Goal: Task Accomplishment & Management: Manage account settings

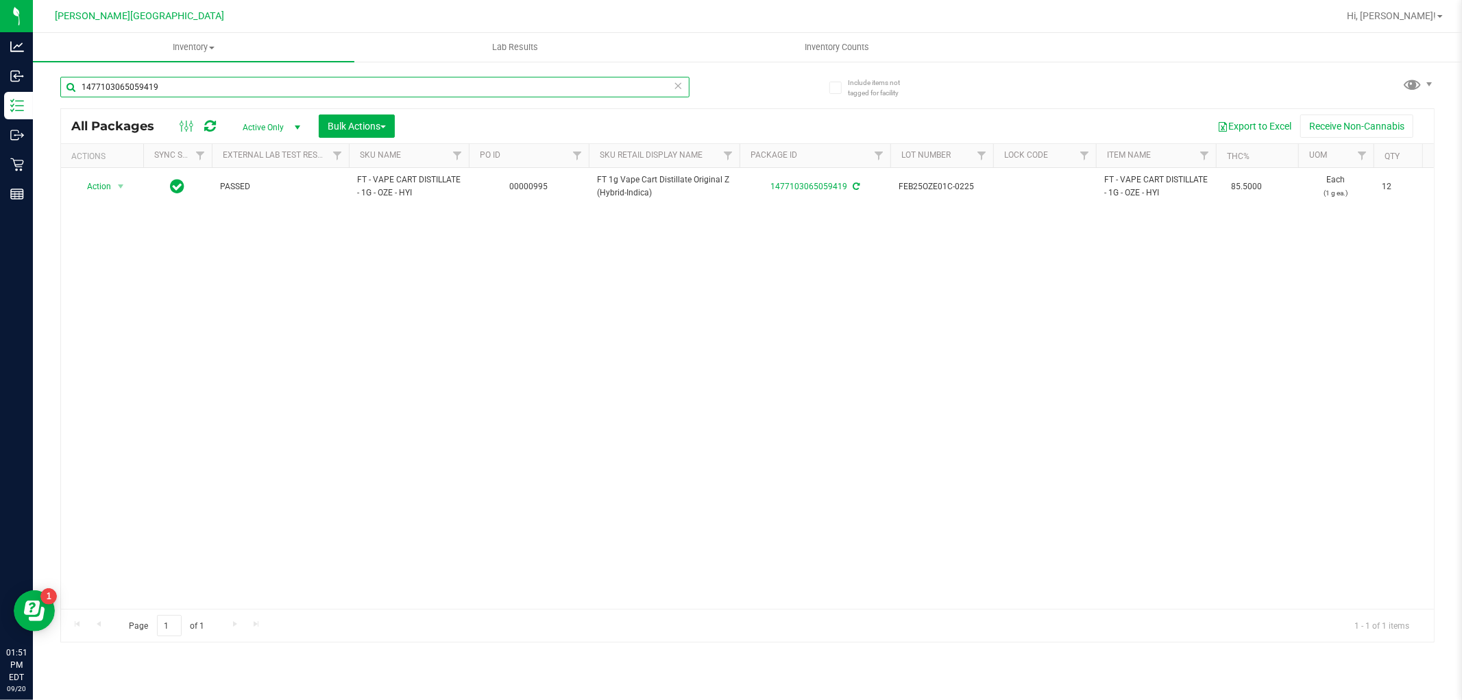
drag, startPoint x: 184, startPoint y: 86, endPoint x: 65, endPoint y: 90, distance: 118.6
click at [69, 90] on input "1477103065059419" at bounding box center [374, 87] width 629 height 21
type input "abp"
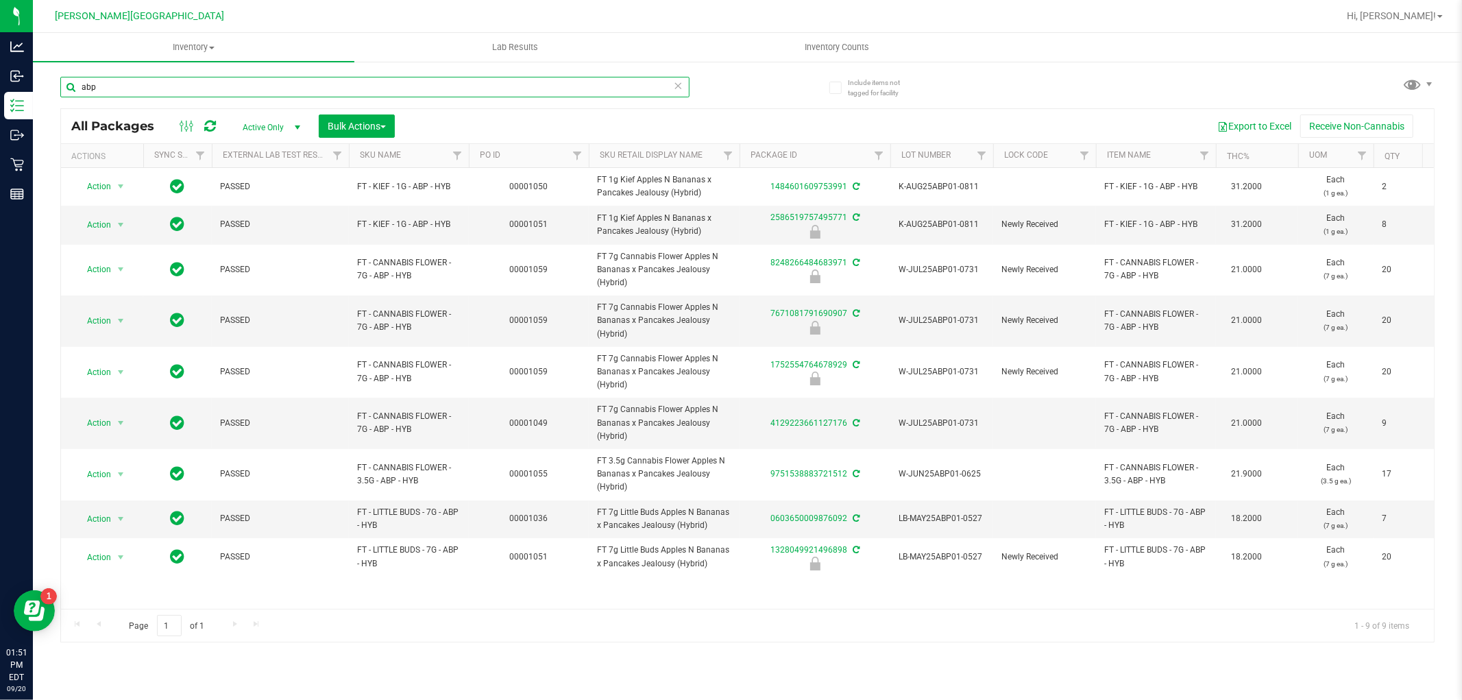
drag, startPoint x: 95, startPoint y: 79, endPoint x: 72, endPoint y: 81, distance: 22.7
click at [72, 81] on input "abp" at bounding box center [374, 87] width 629 height 21
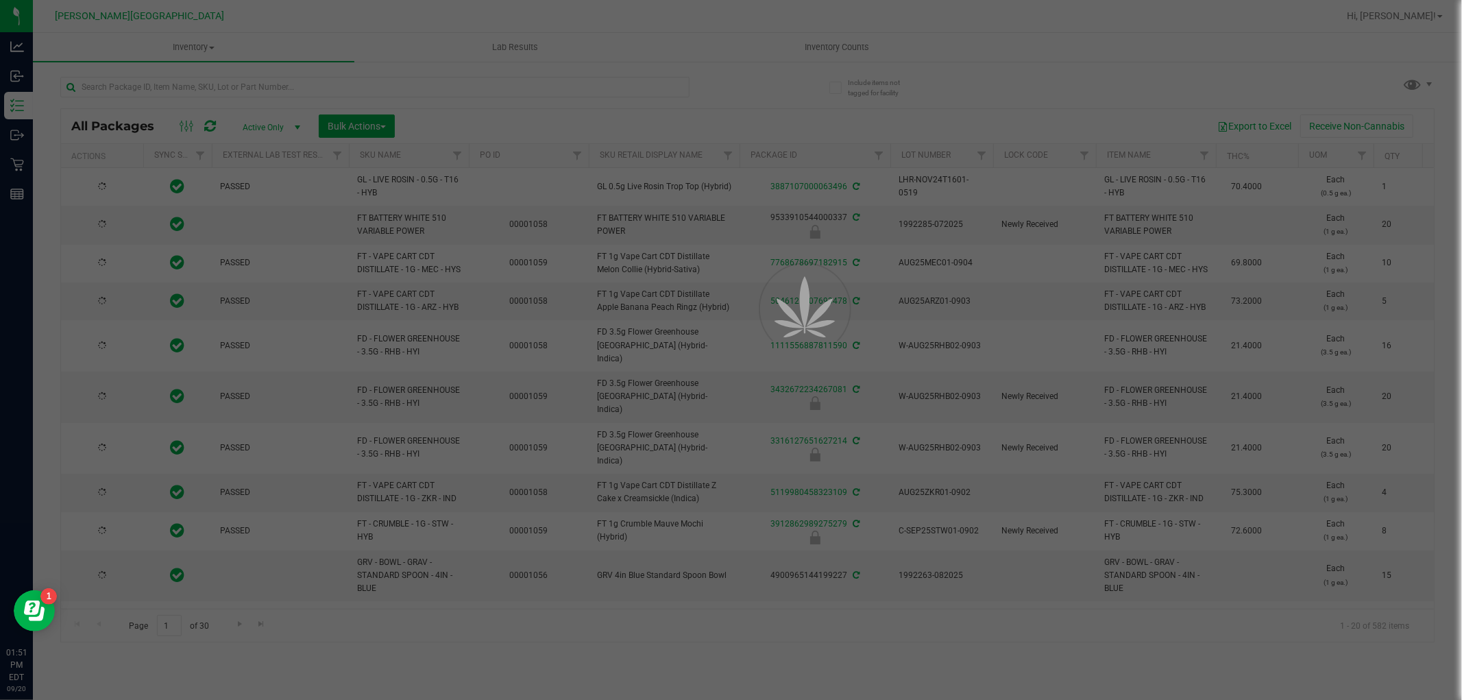
click at [134, 80] on div at bounding box center [731, 350] width 1462 height 700
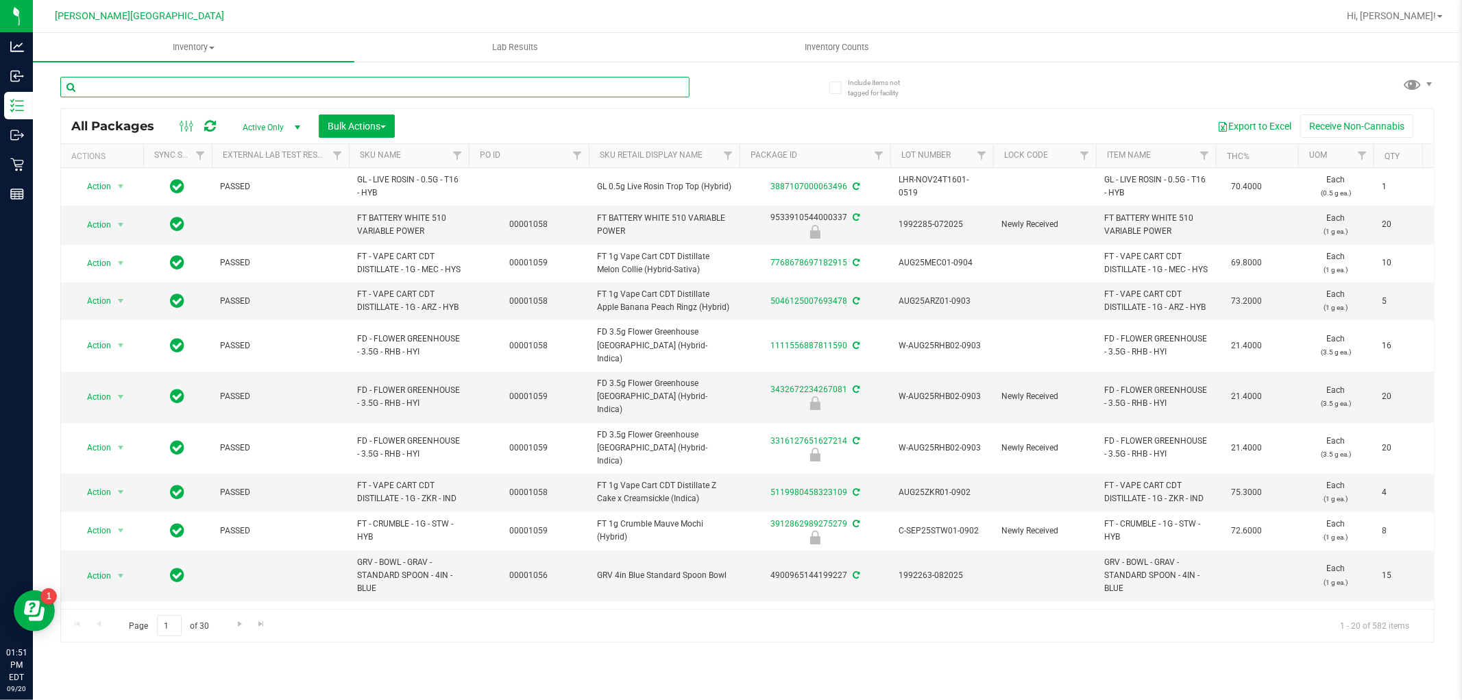
click at [134, 80] on input "text" at bounding box center [374, 87] width 629 height 21
click at [151, 87] on input "text" at bounding box center [374, 87] width 629 height 21
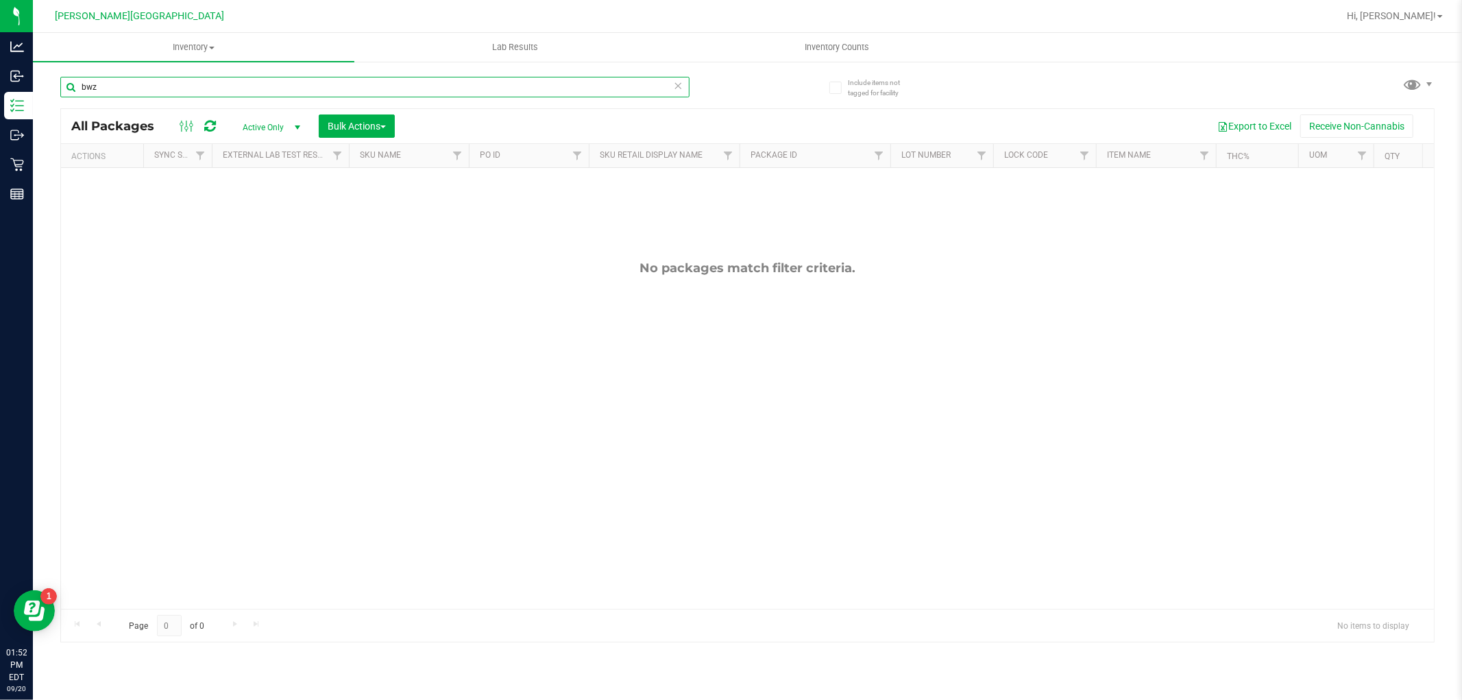
type input "bwz"
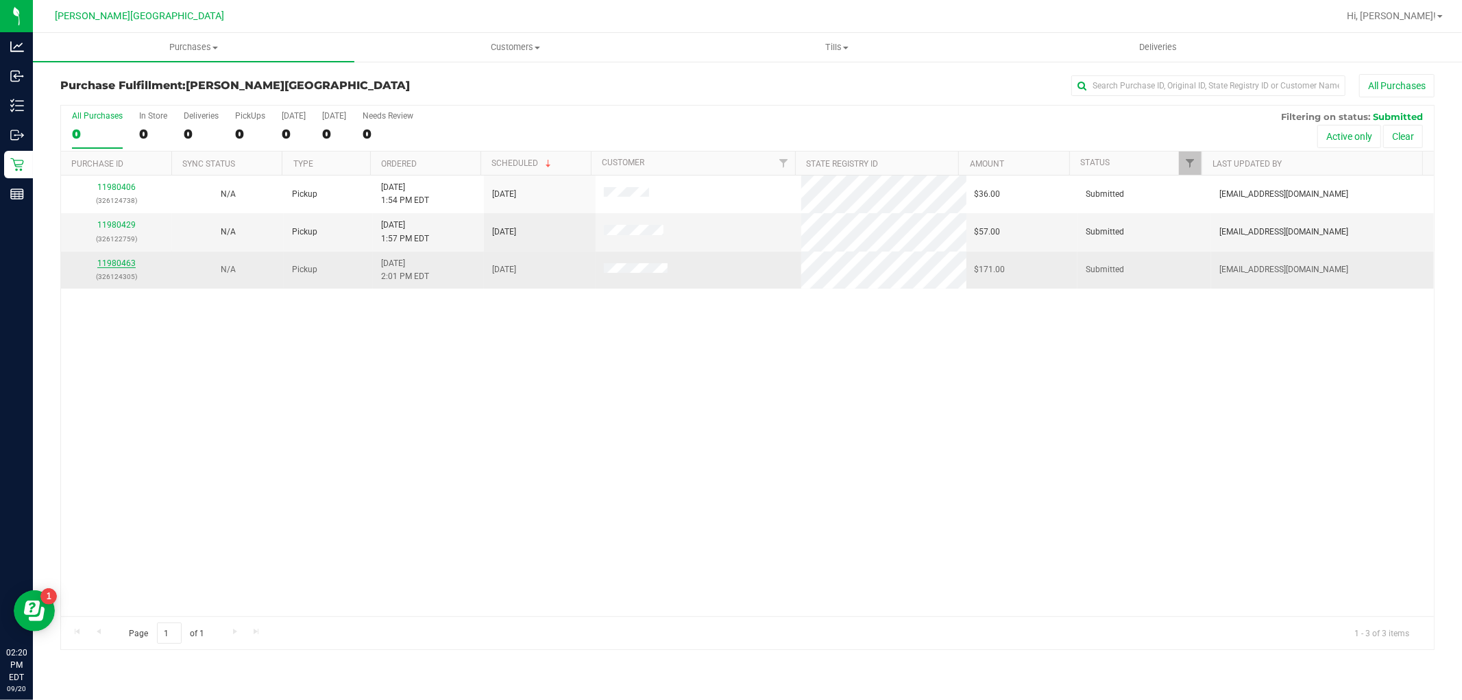
click at [110, 263] on link "11980463" at bounding box center [116, 263] width 38 height 10
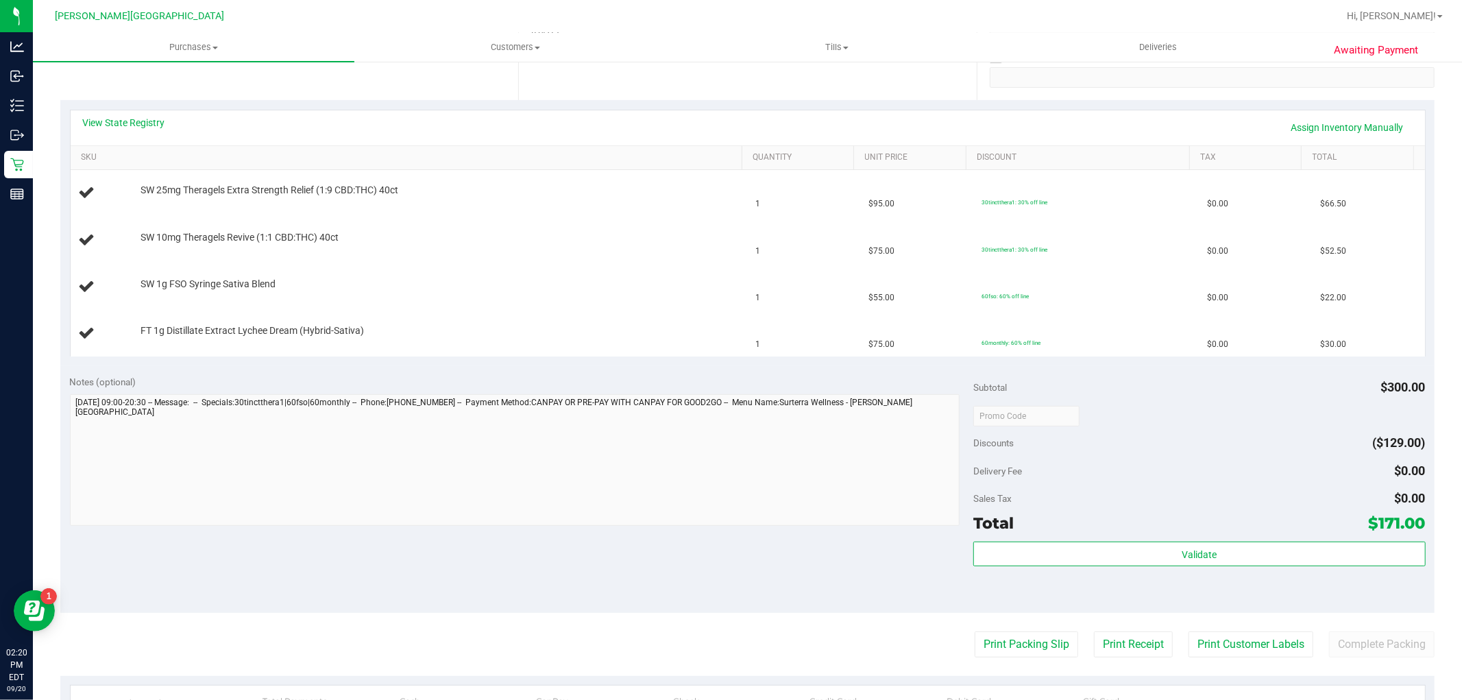
scroll to position [304, 0]
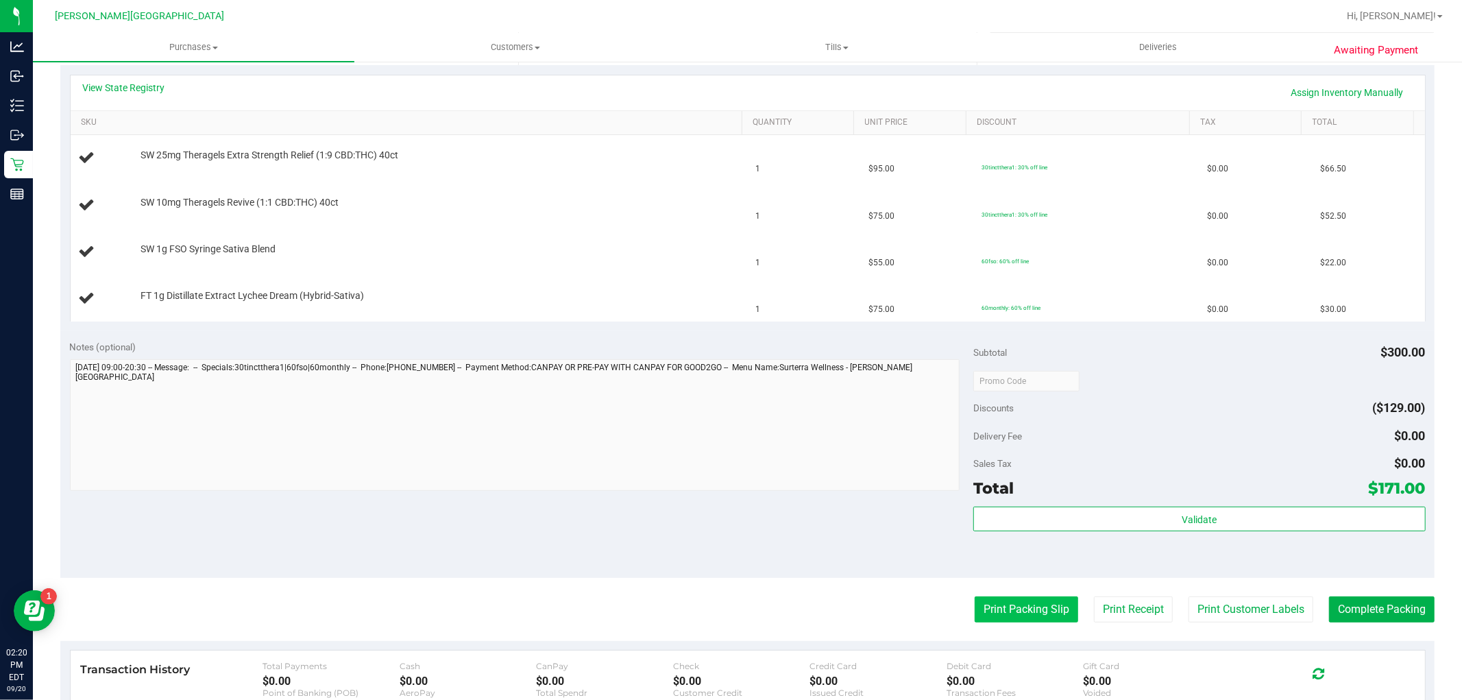
click at [983, 606] on button "Print Packing Slip" at bounding box center [1025, 609] width 103 height 26
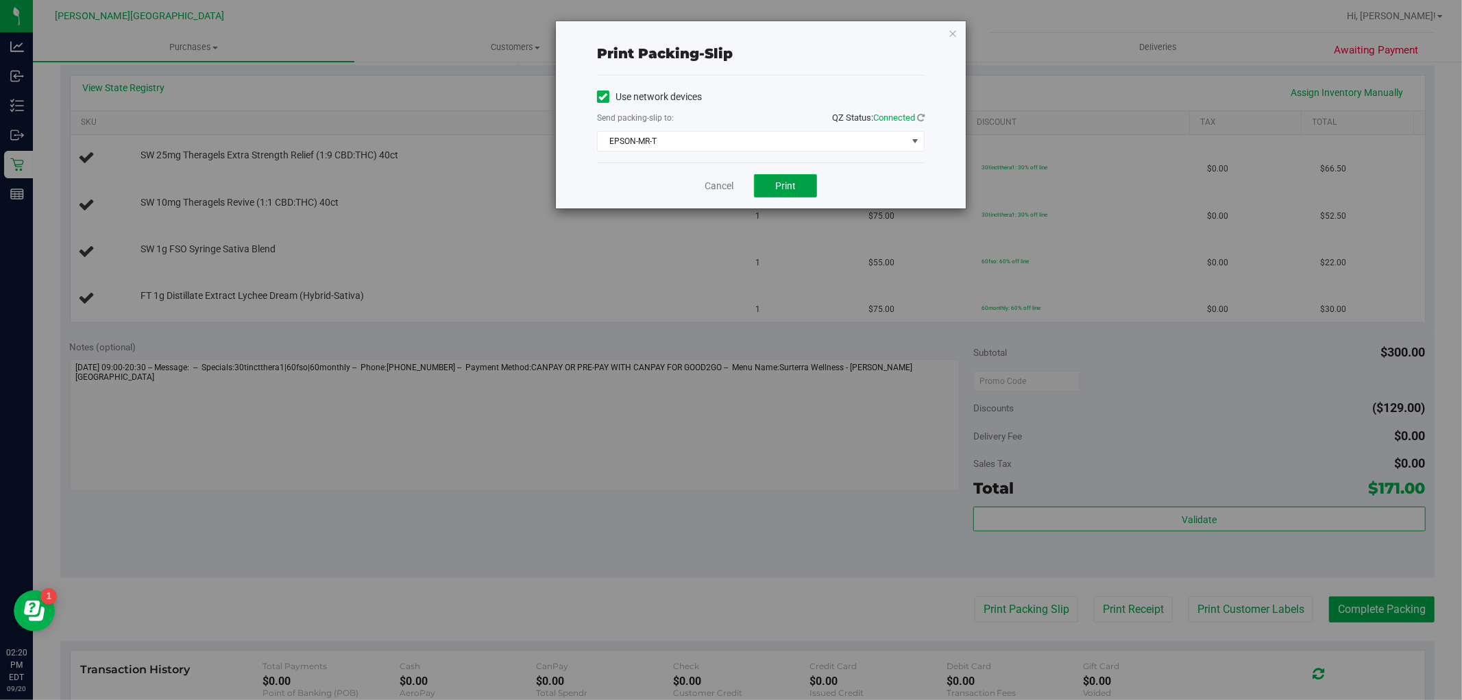
click at [784, 188] on span "Print" at bounding box center [785, 185] width 21 height 11
click at [725, 183] on link "Cancel" at bounding box center [718, 186] width 29 height 14
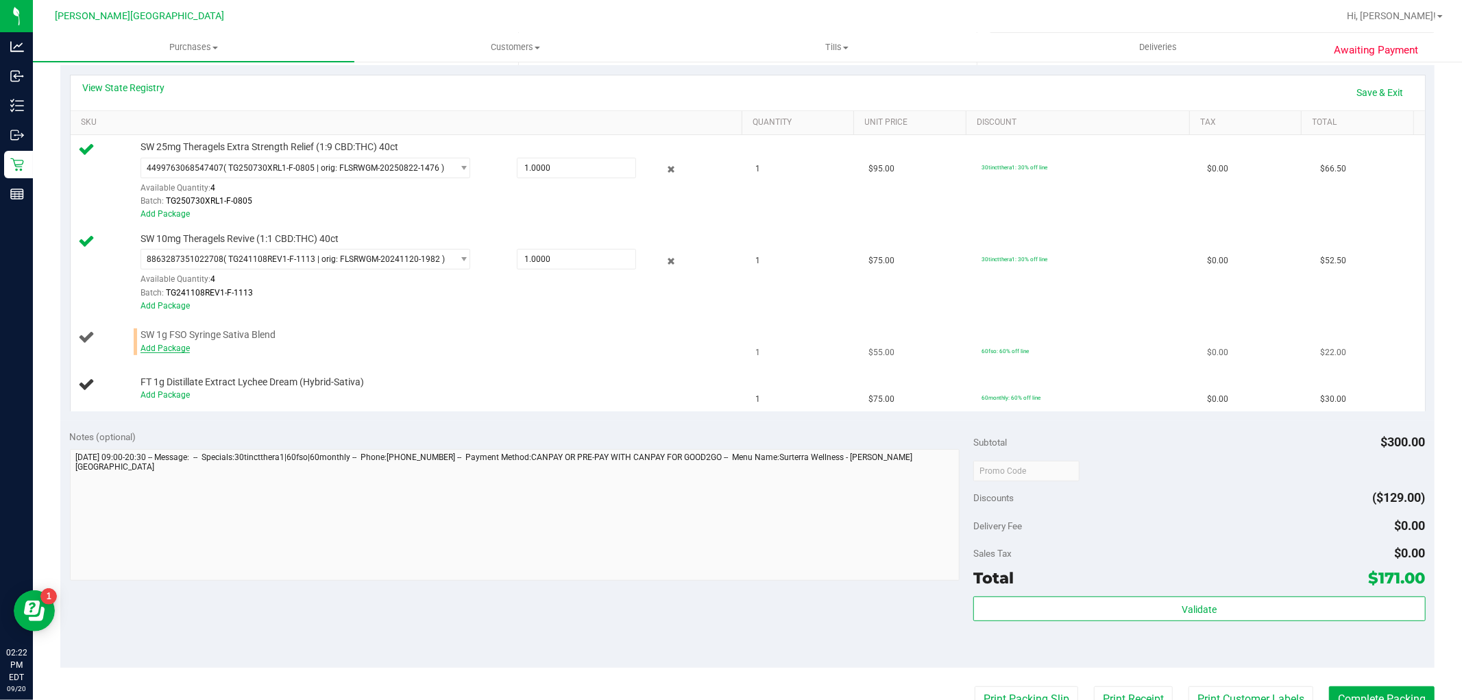
click at [149, 352] on link "Add Package" at bounding box center [164, 348] width 49 height 10
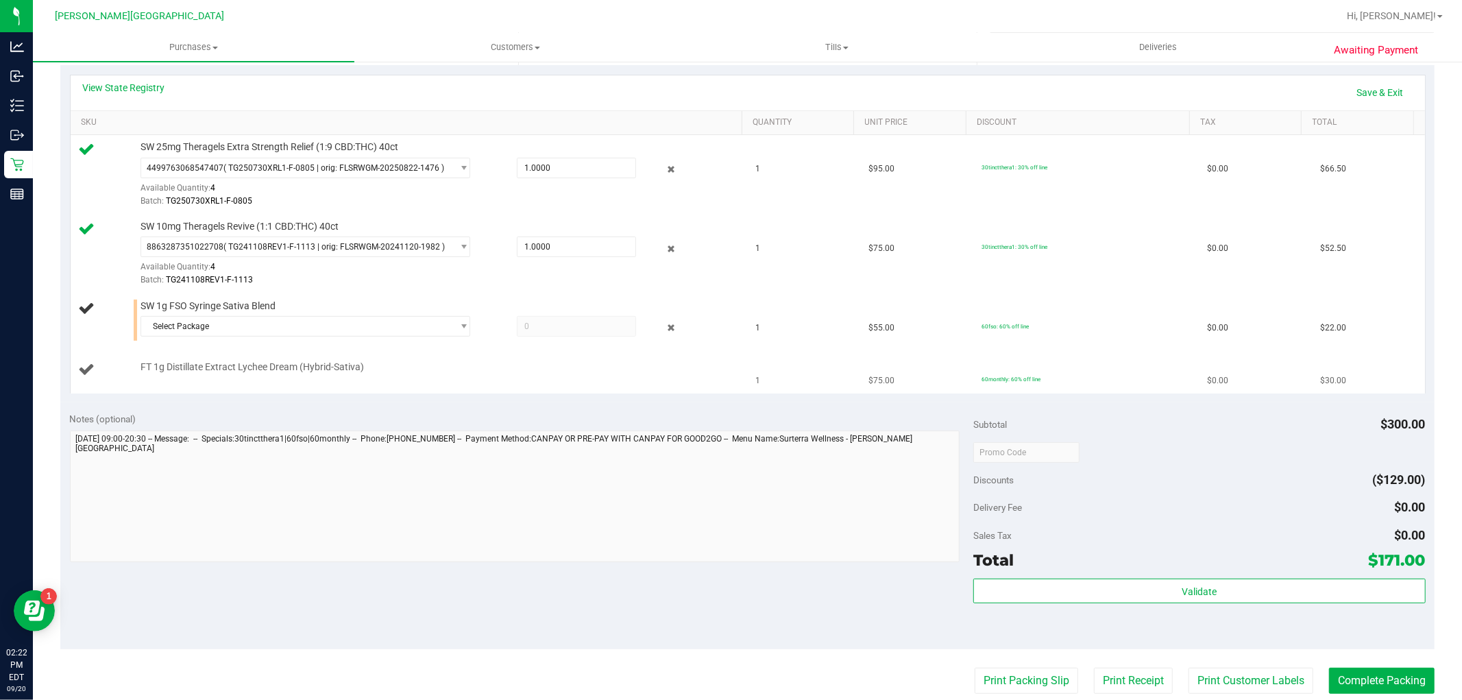
click at [240, 365] on span "FT 1g Distillate Extract Lychee Dream (Hybrid-Sativa)" at bounding box center [251, 366] width 223 height 13
click at [202, 313] on div "SW 1g FSO Syringe Sativa Blend Select Package 0158174758383277 8584135343426038" at bounding box center [435, 320] width 602 height 42
click at [200, 325] on span "Select Package" at bounding box center [296, 326] width 311 height 19
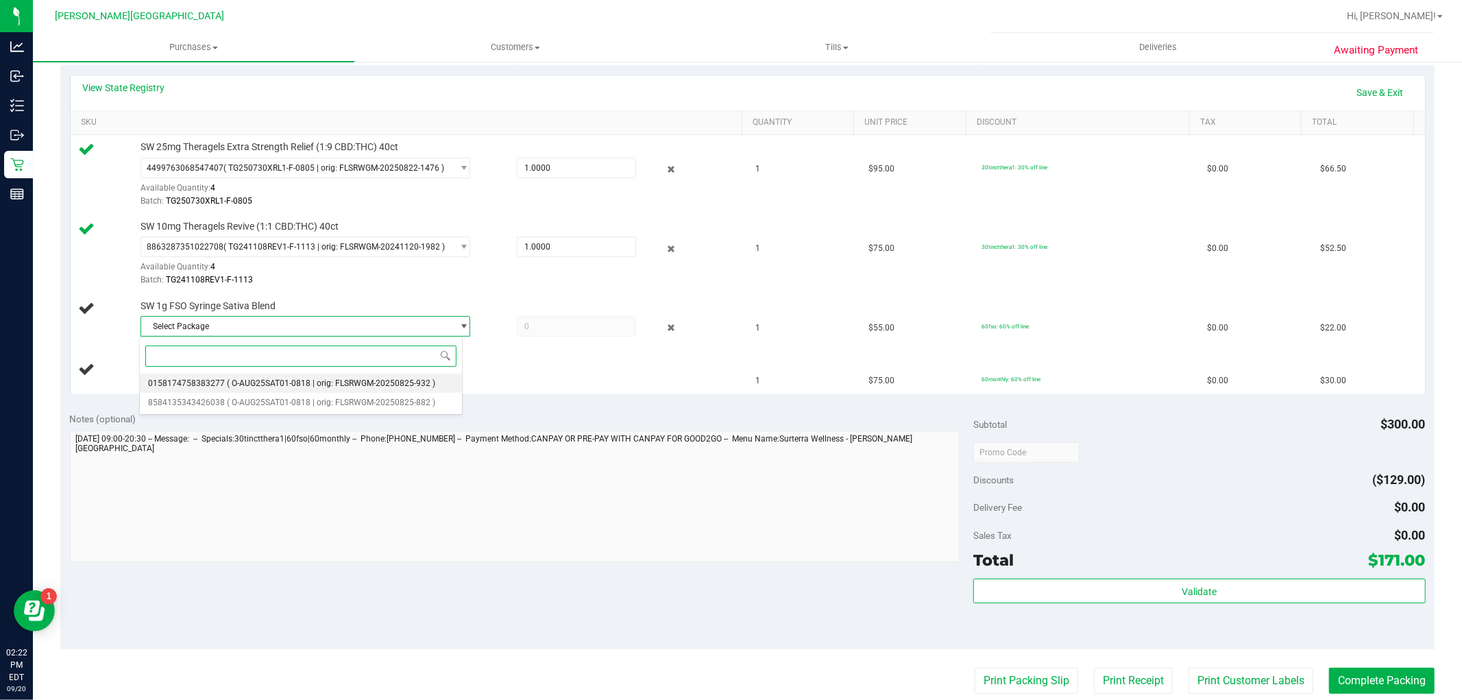
click at [241, 381] on span "( O-AUG25SAT01-0818 | orig: FLSRWGM-20250825-932 )" at bounding box center [331, 383] width 208 height 10
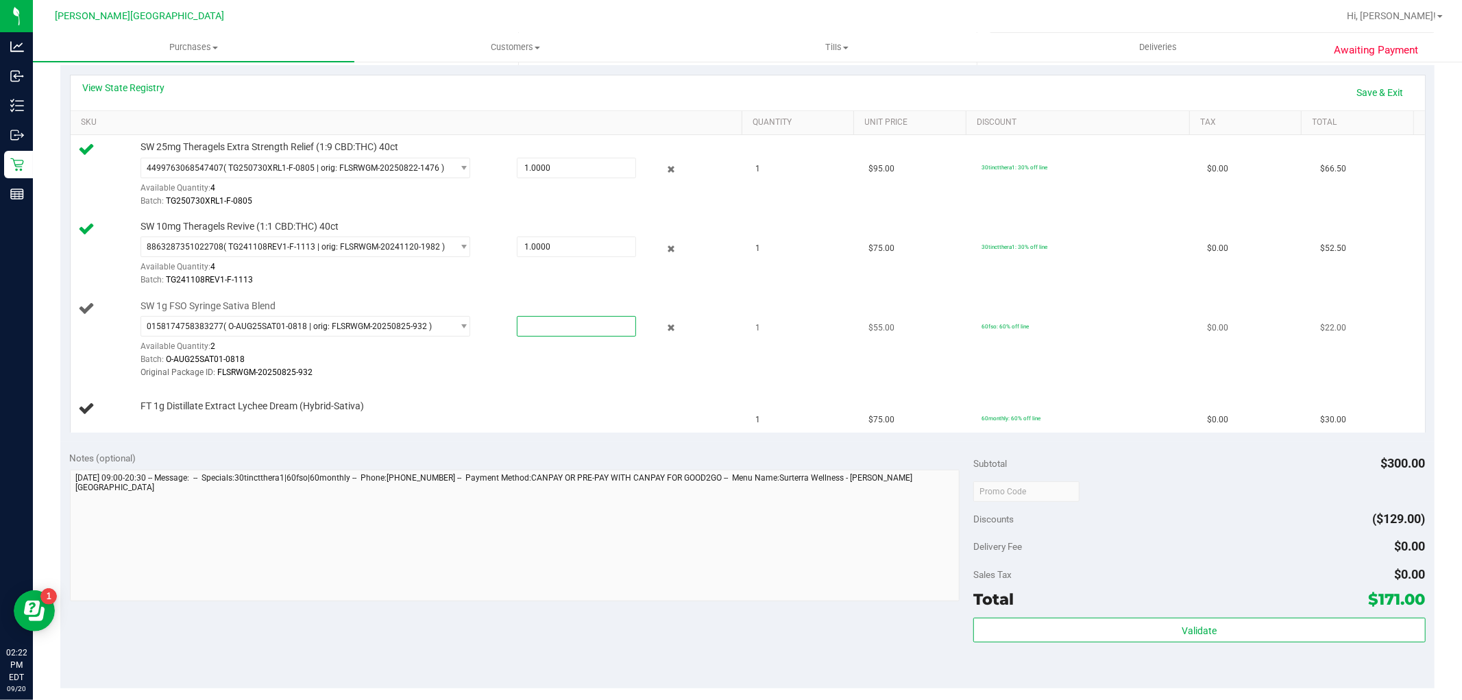
click at [554, 329] on span at bounding box center [576, 326] width 119 height 21
type input "1"
type input "1.0000"
click at [395, 400] on div "FT 1g Distillate Extract Lychee Dream (Hybrid-Sativa)" at bounding box center [435, 406] width 602 height 14
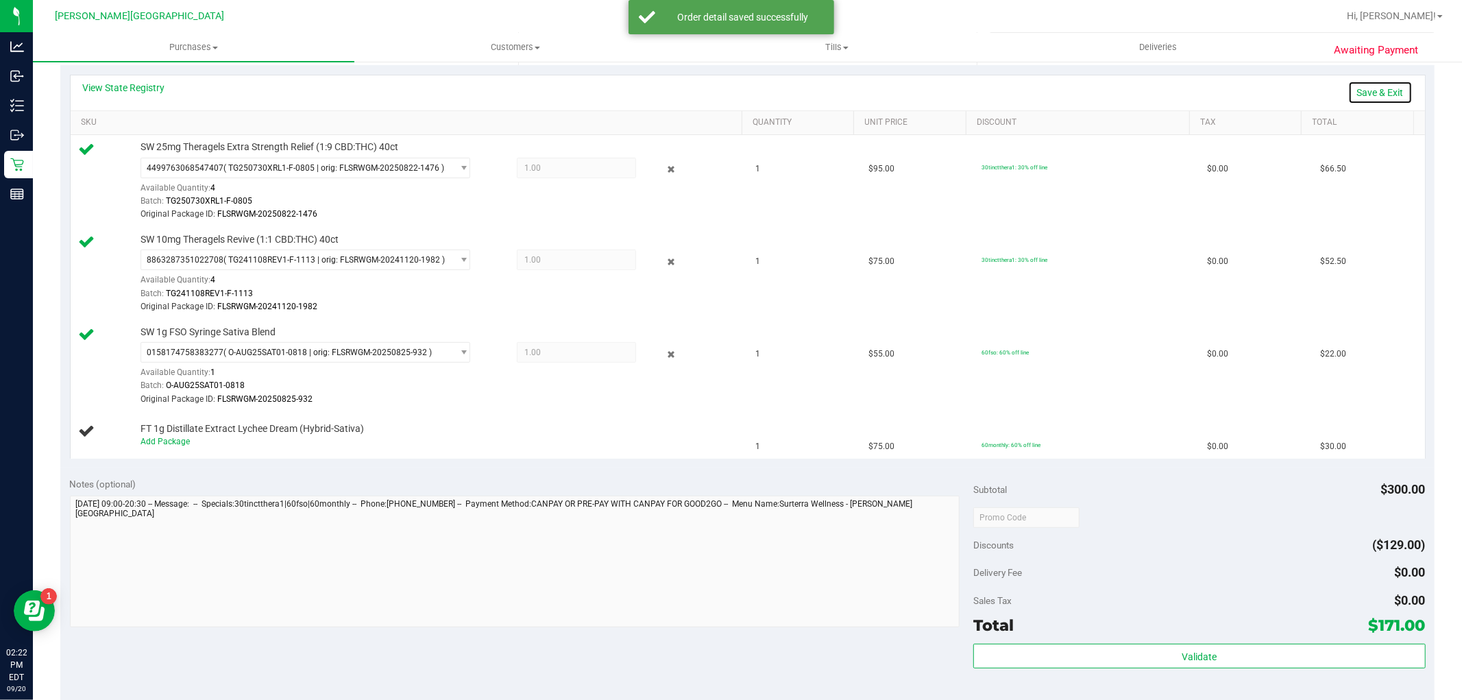
click at [1353, 99] on link "Save & Exit" at bounding box center [1380, 92] width 64 height 23
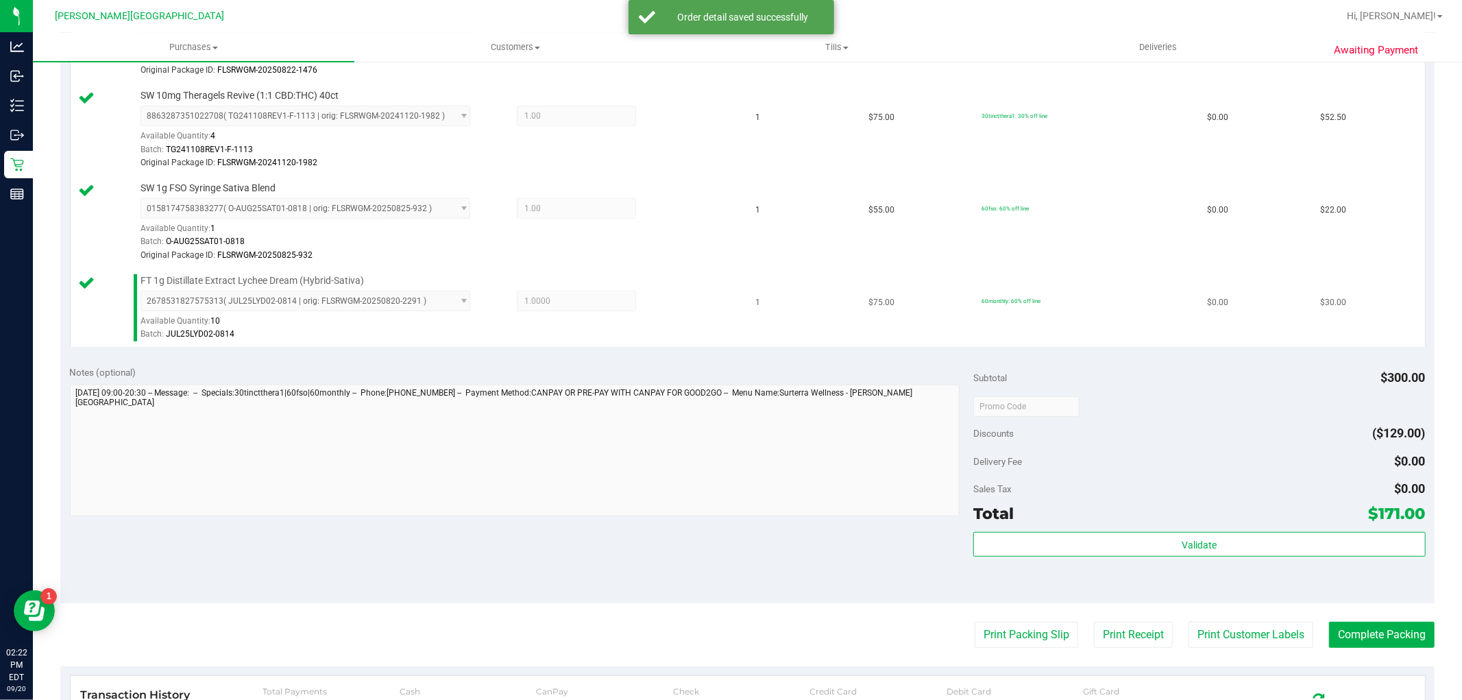
scroll to position [608, 0]
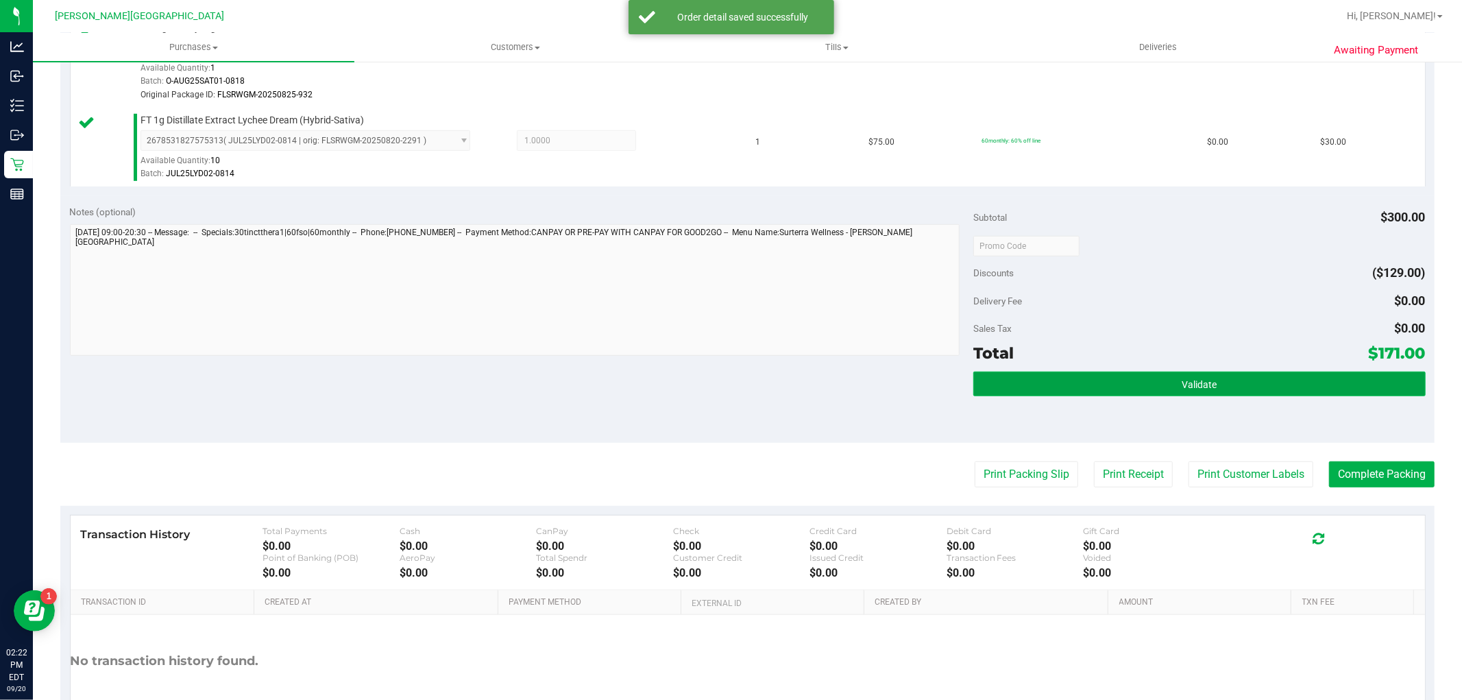
click at [1078, 386] on button "Validate" at bounding box center [1199, 383] width 452 height 25
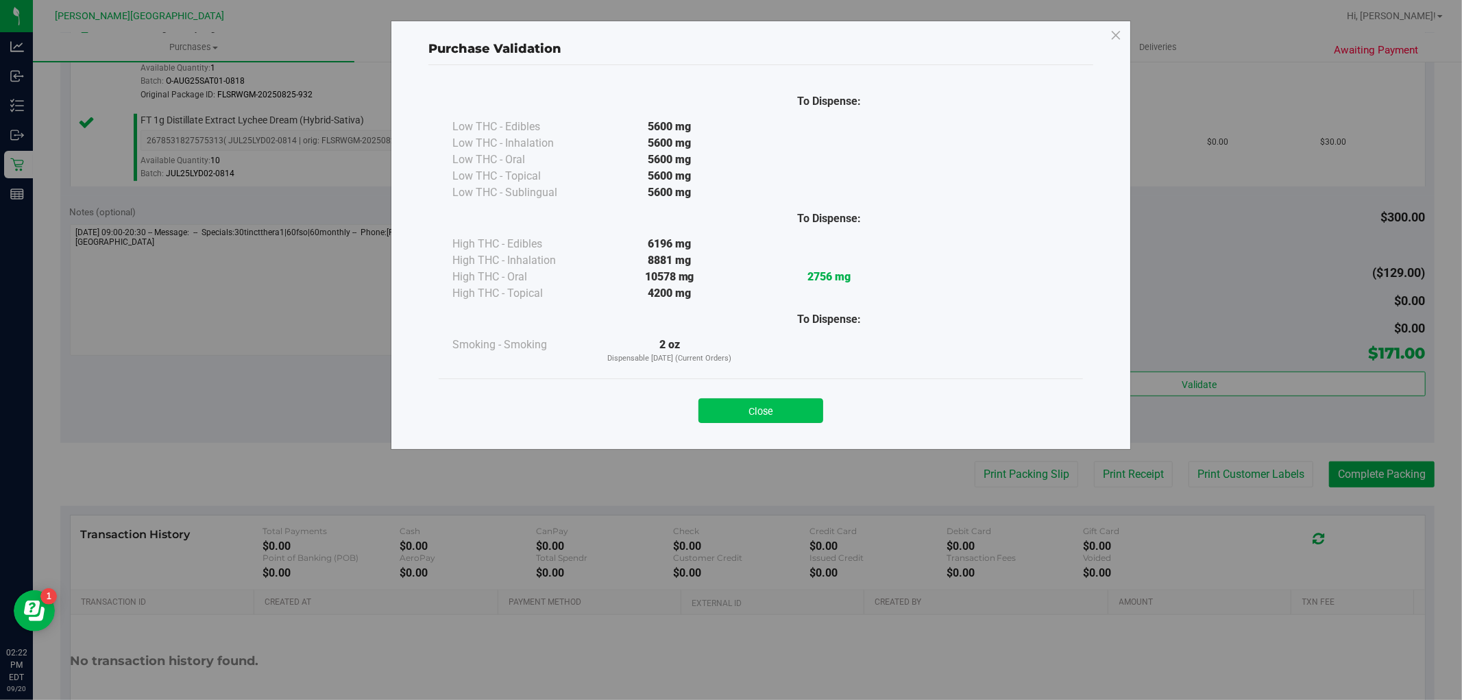
click at [770, 401] on button "Close" at bounding box center [760, 410] width 125 height 25
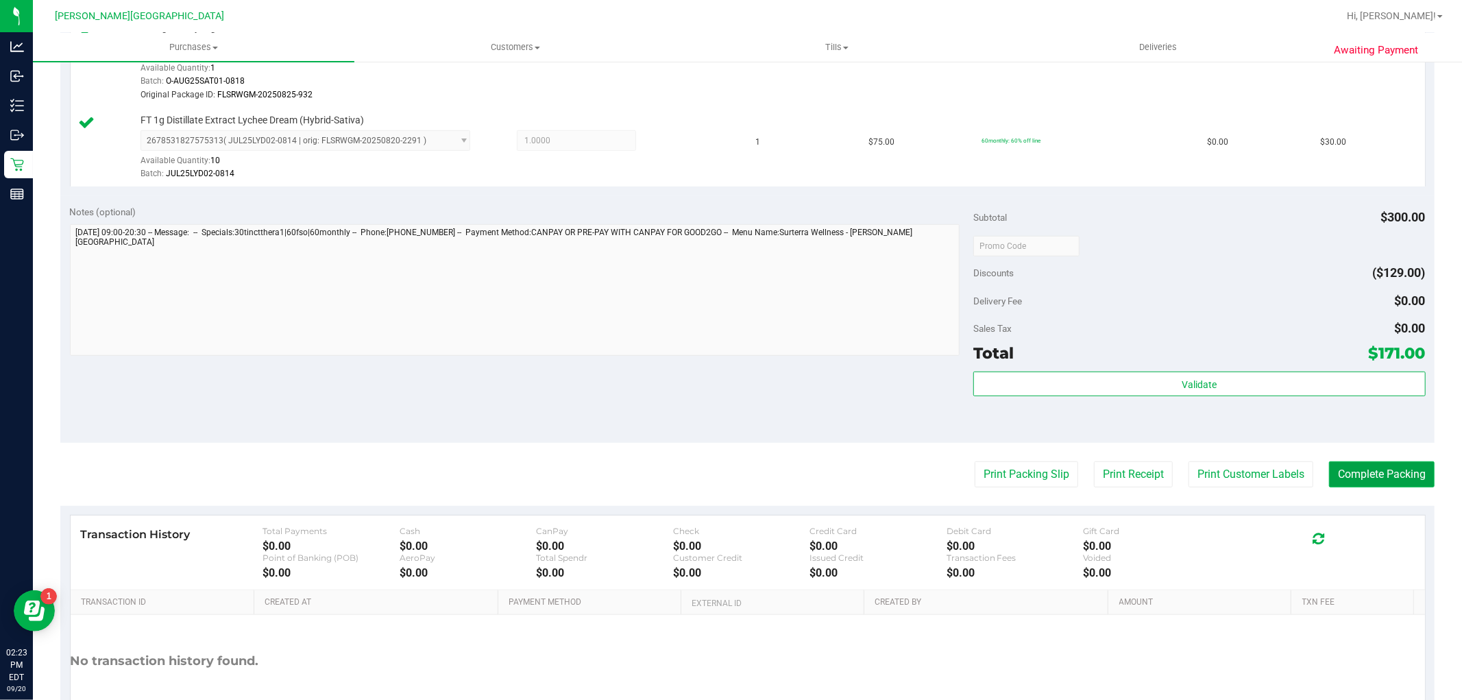
click at [1342, 476] on button "Complete Packing" at bounding box center [1382, 474] width 106 height 26
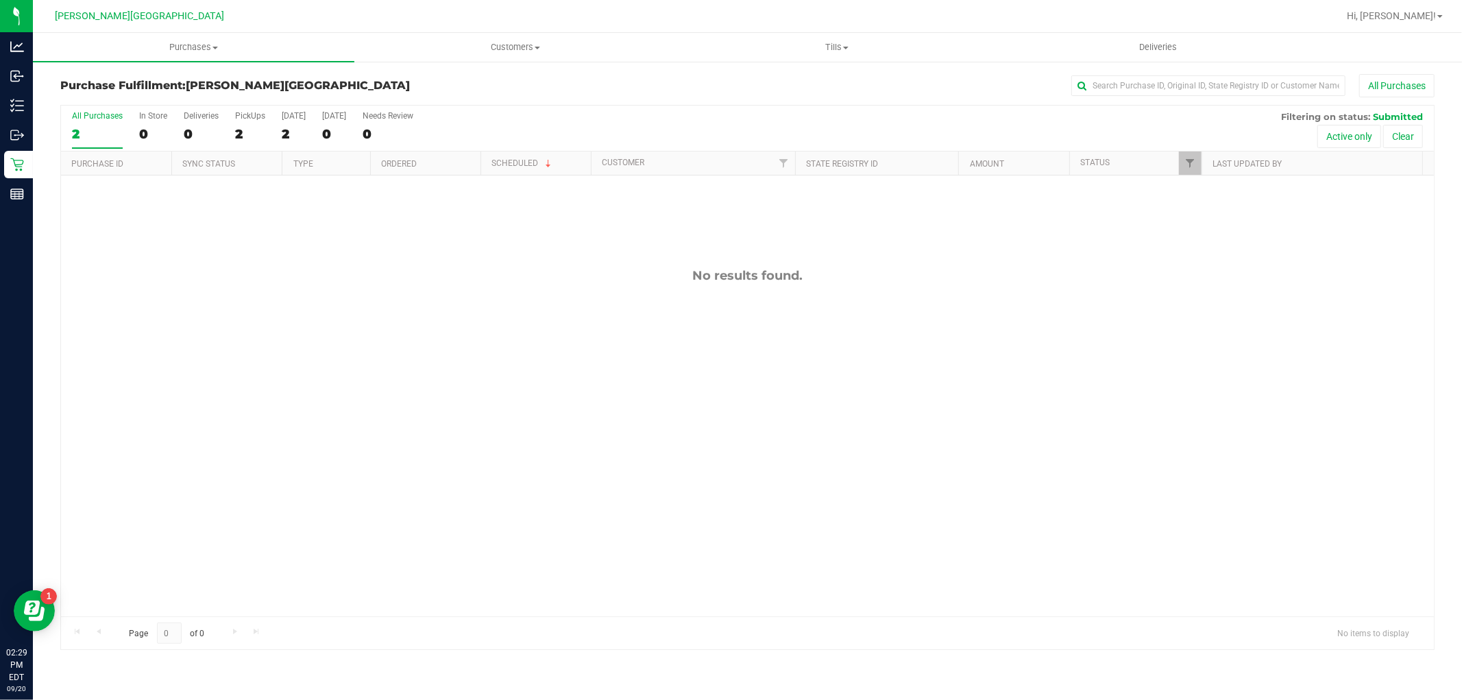
click at [444, 281] on div "No results found." at bounding box center [747, 275] width 1372 height 15
click at [611, 372] on div "All Purchases 2 In Store 0 Deliveries 0 PickUps 2 [DATE] 2 [DATE] 0 Needs Revie…" at bounding box center [747, 377] width 1374 height 545
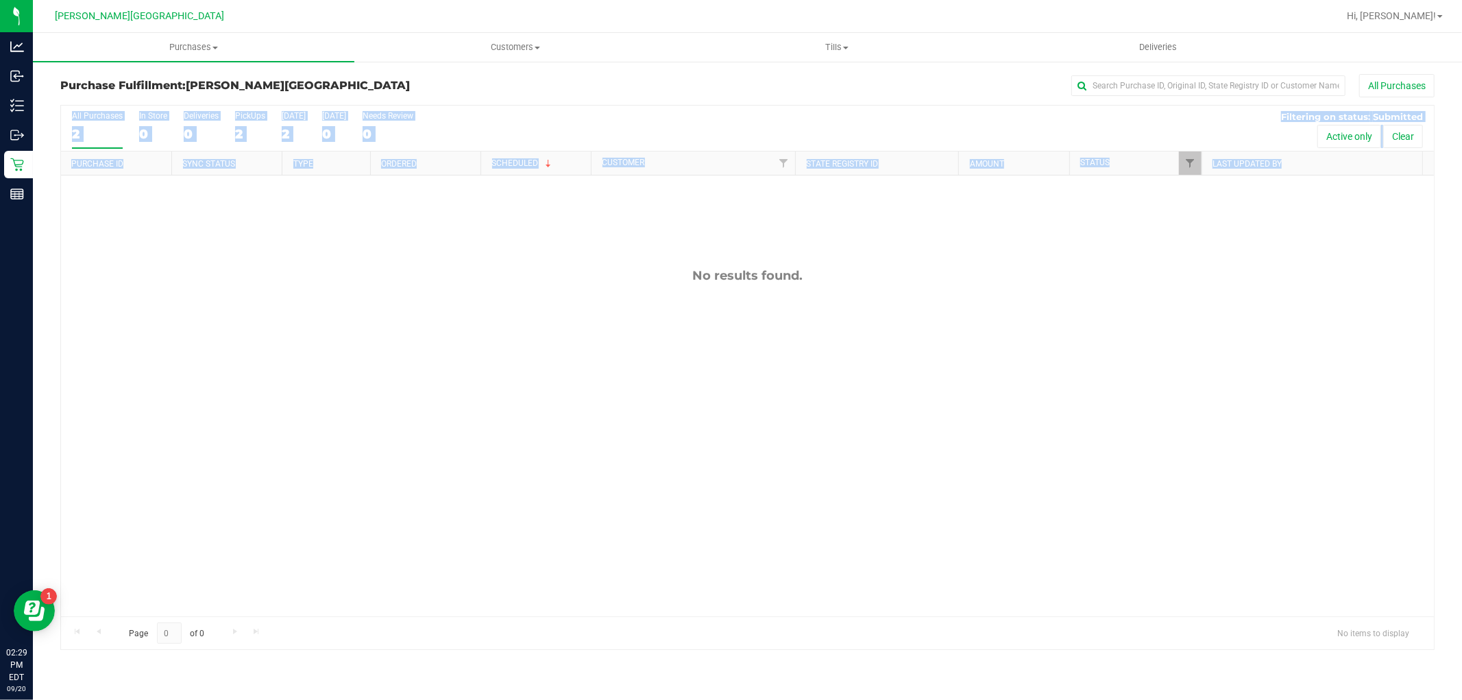
click at [610, 372] on div "No results found." at bounding box center [747, 441] width 1372 height 533
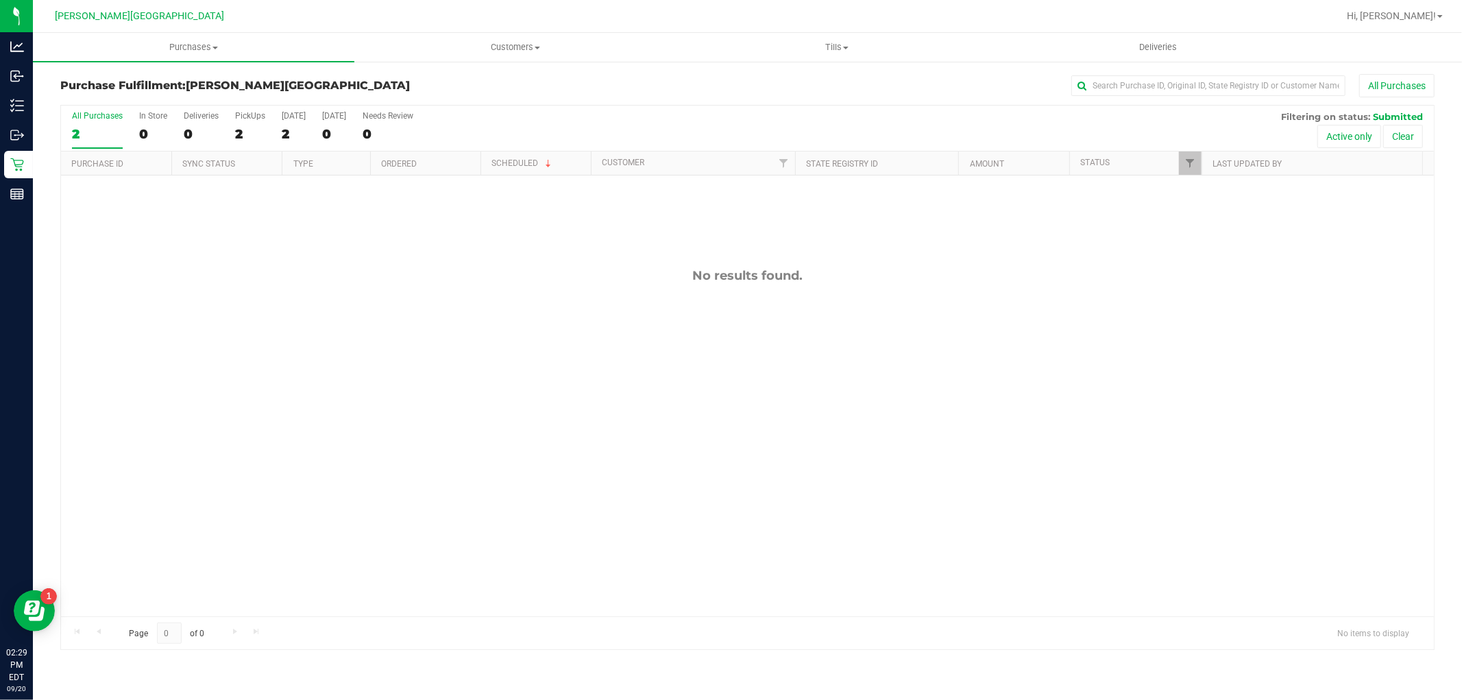
drag, startPoint x: 820, startPoint y: 297, endPoint x: 643, endPoint y: 365, distance: 190.2
click at [644, 365] on div "No results found." at bounding box center [747, 441] width 1372 height 533
click at [704, 350] on div "No results found." at bounding box center [747, 441] width 1372 height 533
drag, startPoint x: 861, startPoint y: 315, endPoint x: 682, endPoint y: 350, distance: 182.2
click at [682, 350] on div "No results found." at bounding box center [747, 441] width 1372 height 533
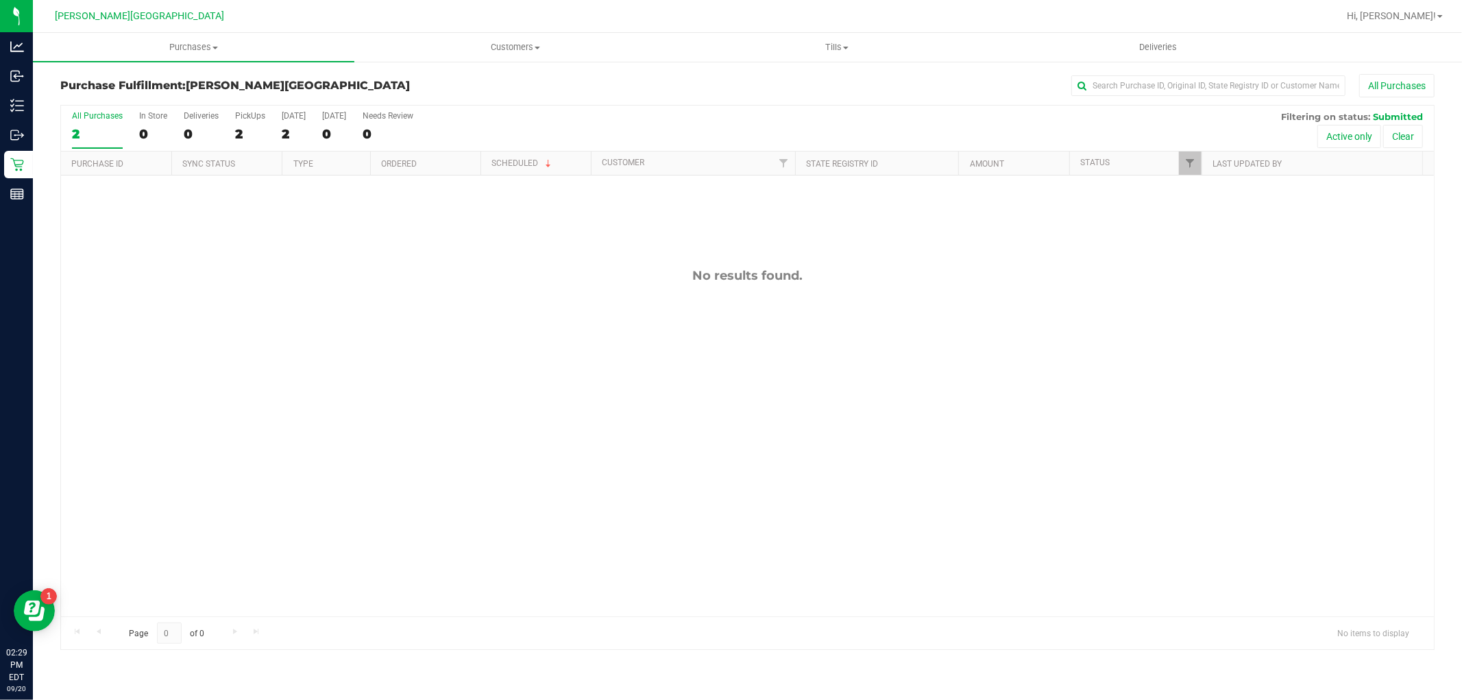
click at [658, 355] on div "No results found." at bounding box center [747, 441] width 1372 height 533
drag, startPoint x: 843, startPoint y: 312, endPoint x: 658, endPoint y: 367, distance: 193.0
click at [658, 367] on div "No results found." at bounding box center [747, 441] width 1372 height 533
click at [661, 365] on div "No results found." at bounding box center [747, 441] width 1372 height 533
click at [179, 42] on span "Purchases" at bounding box center [193, 47] width 321 height 12
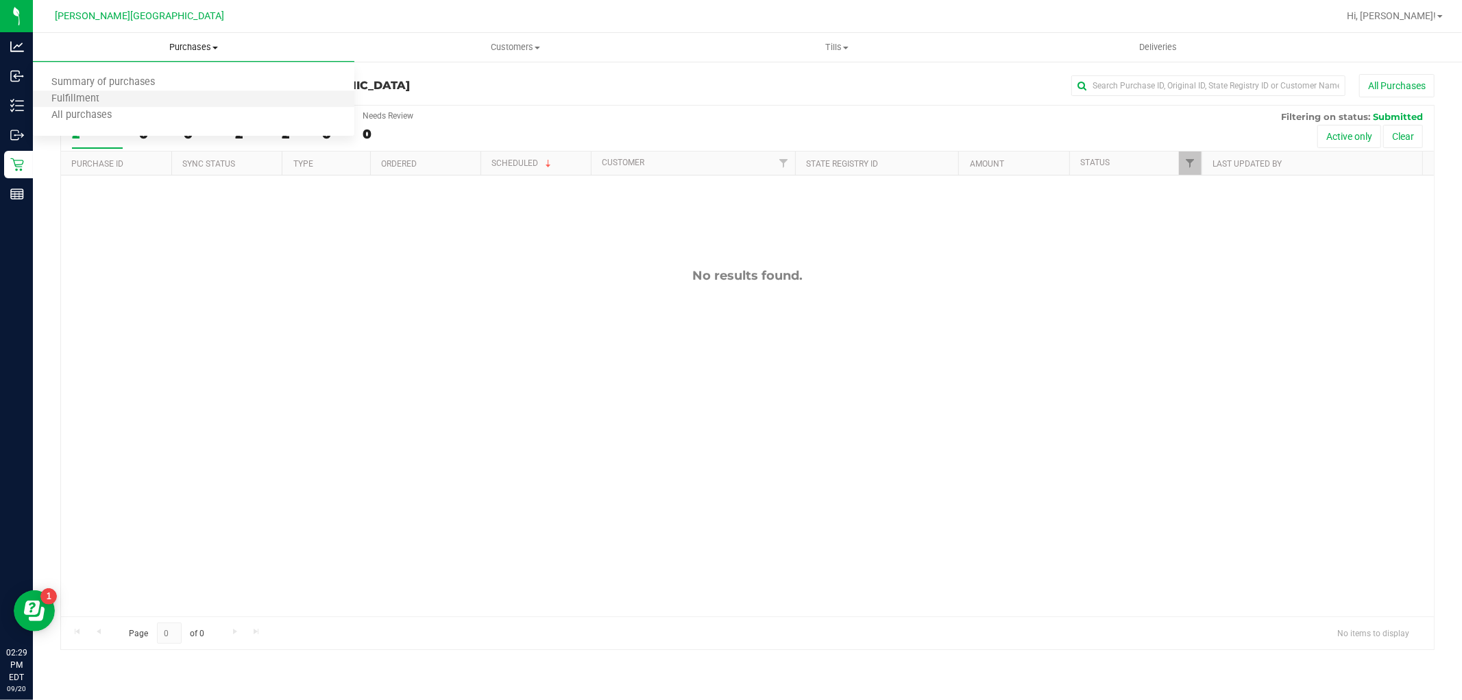
click at [124, 93] on li "Fulfillment" at bounding box center [193, 99] width 321 height 16
